Goal: Task Accomplishment & Management: Manage account settings

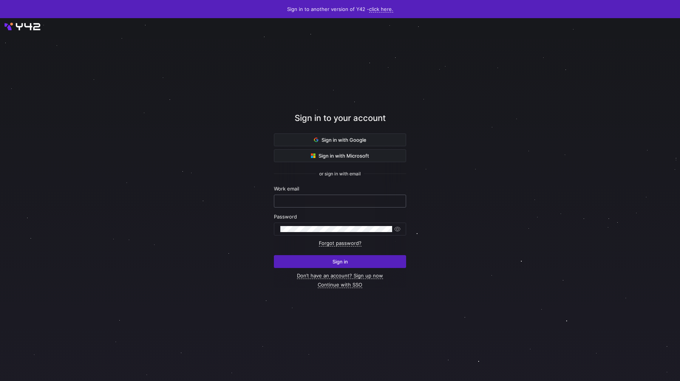
click at [345, 204] on div at bounding box center [339, 201] width 119 height 12
click at [345, 195] on div at bounding box center [339, 201] width 119 height 12
click at [345, 196] on div at bounding box center [339, 201] width 119 height 12
type input "[EMAIL_ADDRESS][DOMAIN_NAME]"
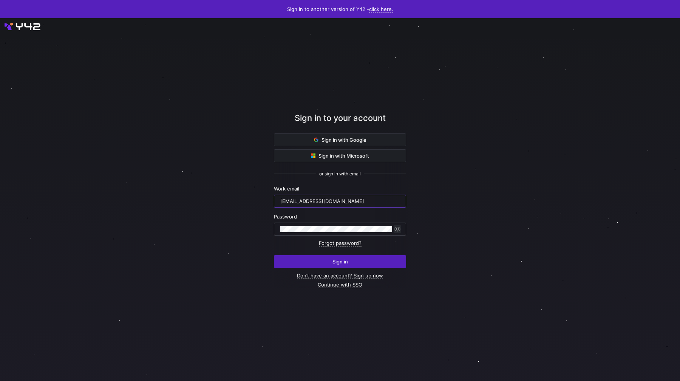
click at [397, 229] on span "button" at bounding box center [398, 229] width 8 height 8
click at [362, 261] on span "submit" at bounding box center [339, 261] width 131 height 12
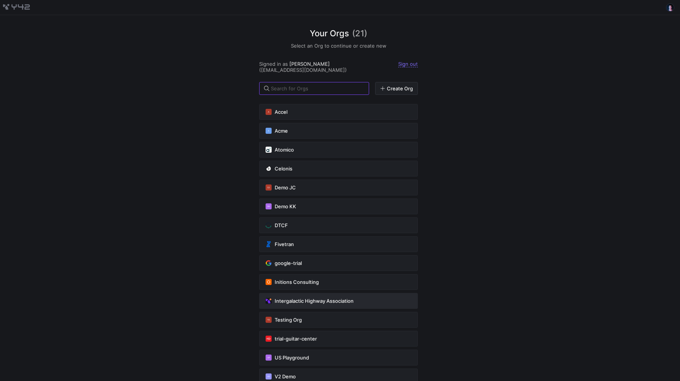
scroll to position [123, 0]
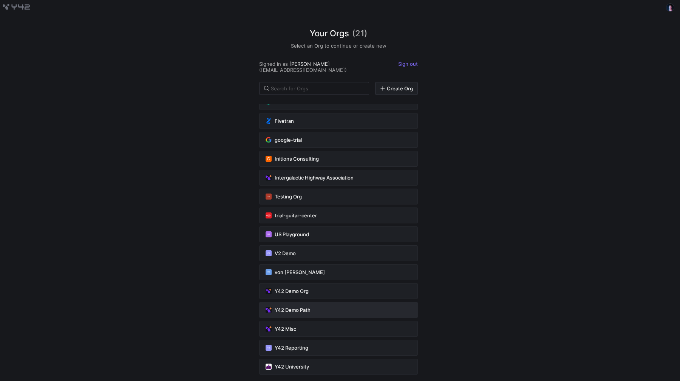
click at [326, 307] on div "Y42 Demo Path" at bounding box center [339, 310] width 146 height 6
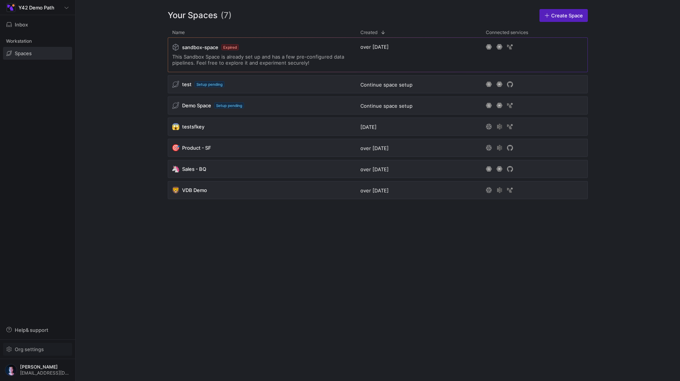
click at [39, 350] on span "Org settings" at bounding box center [29, 349] width 29 height 6
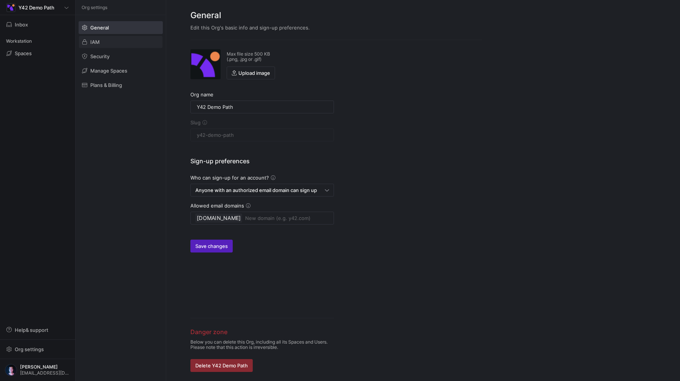
click at [116, 42] on span at bounding box center [121, 42] width 84 height 12
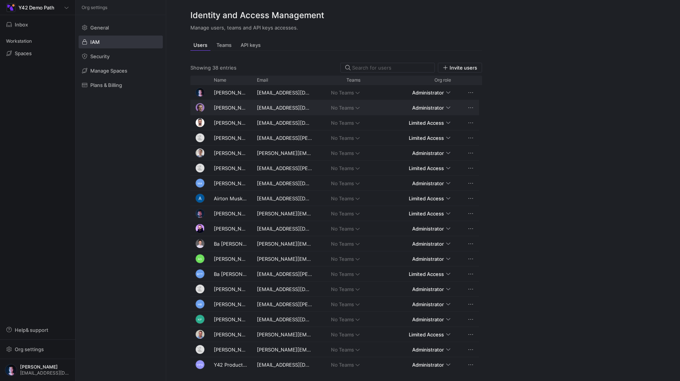
click at [271, 109] on div "aliaksei.bahamazau@y42.com" at bounding box center [284, 107] width 64 height 15
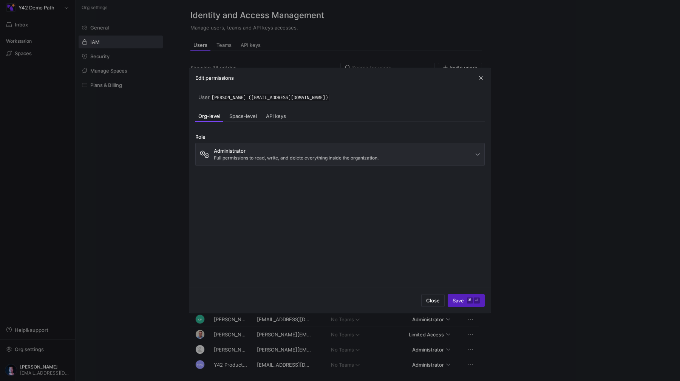
drag, startPoint x: 268, startPoint y: 98, endPoint x: 337, endPoint y: 98, distance: 69.1
click at [330, 98] on span "Aliaksei Bahamazau (aliaksei.bahamazau@y42.com)" at bounding box center [270, 98] width 120 height 8
copy span "aliaksei.bahamazau@y42.com"
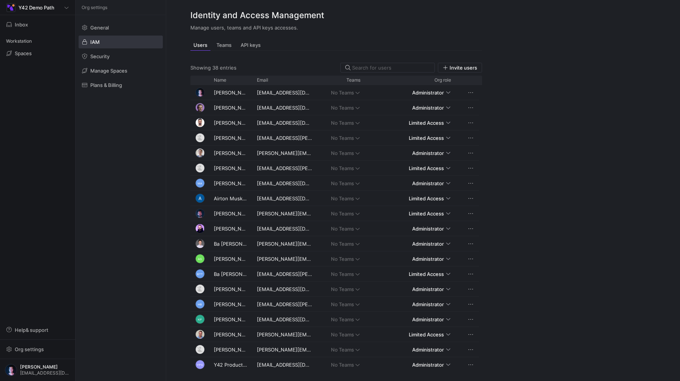
click at [558, 175] on y42-org-settings-iam "Identity and Access Management Manage users, teams and API keys accesses. Users…" at bounding box center [423, 190] width 514 height 381
click at [376, 66] on input at bounding box center [391, 68] width 78 height 6
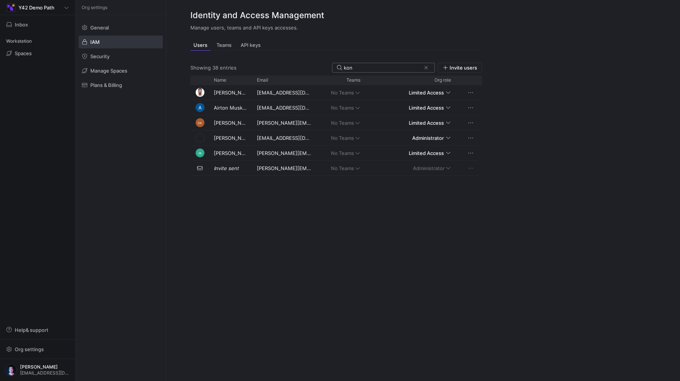
type input "kons"
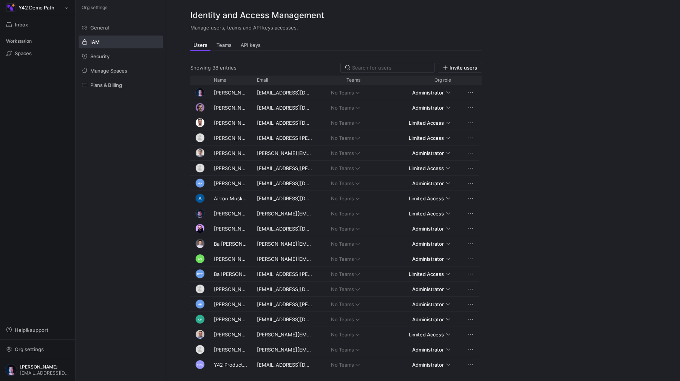
click at [148, 179] on div "Org settings General IAM Security Manage Spaces Plans & Billing" at bounding box center [121, 190] width 90 height 381
click at [39, 350] on span "Org settings" at bounding box center [29, 349] width 29 height 6
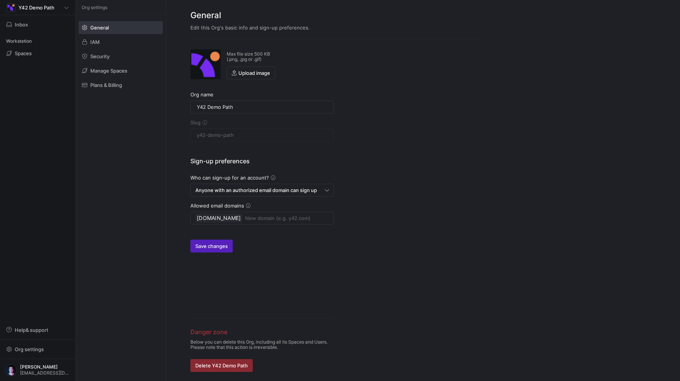
click at [134, 29] on span at bounding box center [121, 28] width 84 height 12
click at [43, 352] on span "button" at bounding box center [37, 349] width 68 height 12
click at [101, 43] on span at bounding box center [121, 42] width 84 height 12
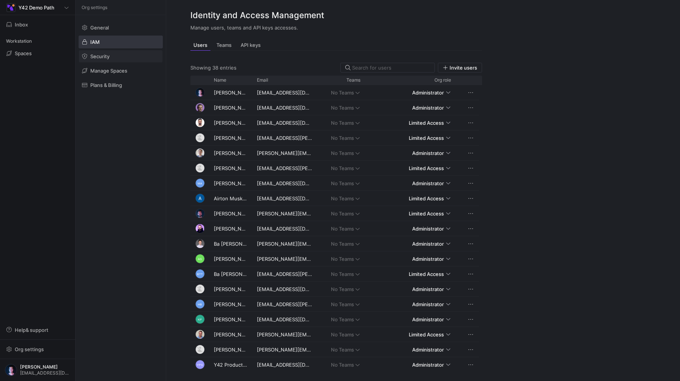
click at [104, 58] on span "Security" at bounding box center [99, 56] width 19 height 6
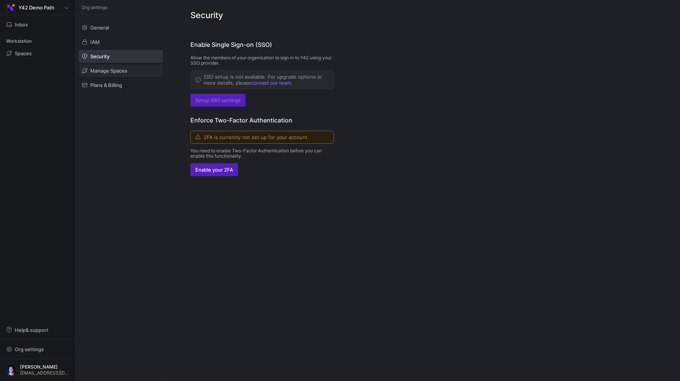
click at [105, 66] on span at bounding box center [121, 71] width 84 height 12
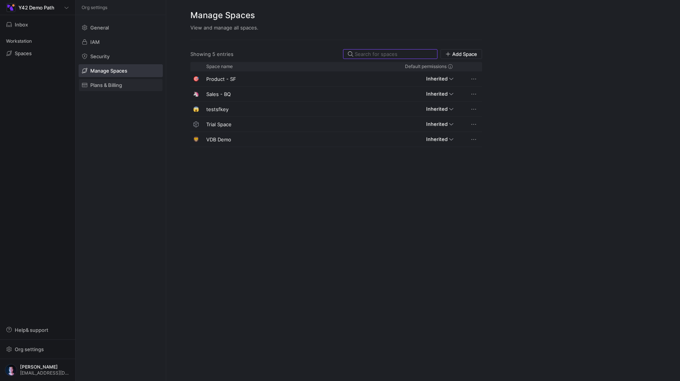
click at [106, 82] on span at bounding box center [121, 85] width 84 height 12
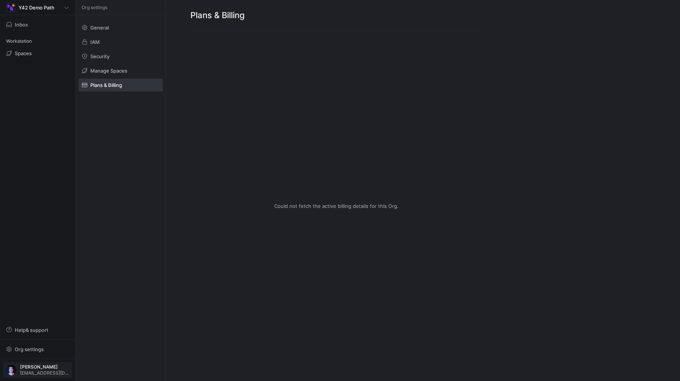
click at [40, 371] on span "hd@y42.com" at bounding box center [45, 372] width 50 height 5
click at [40, 371] on div at bounding box center [340, 190] width 680 height 381
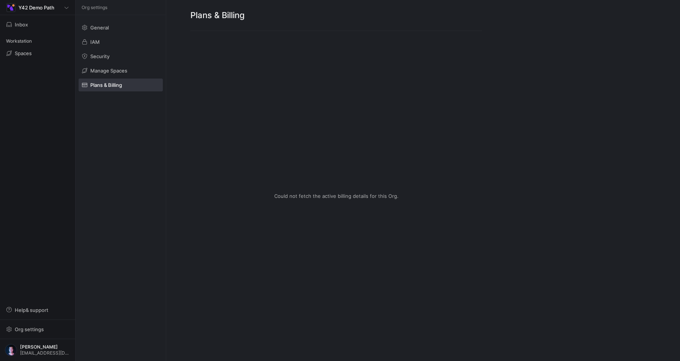
click at [456, 124] on y42-empty-state "Could not fetch the active billing details for this Org." at bounding box center [336, 196] width 292 height 312
